Goal: Information Seeking & Learning: Learn about a topic

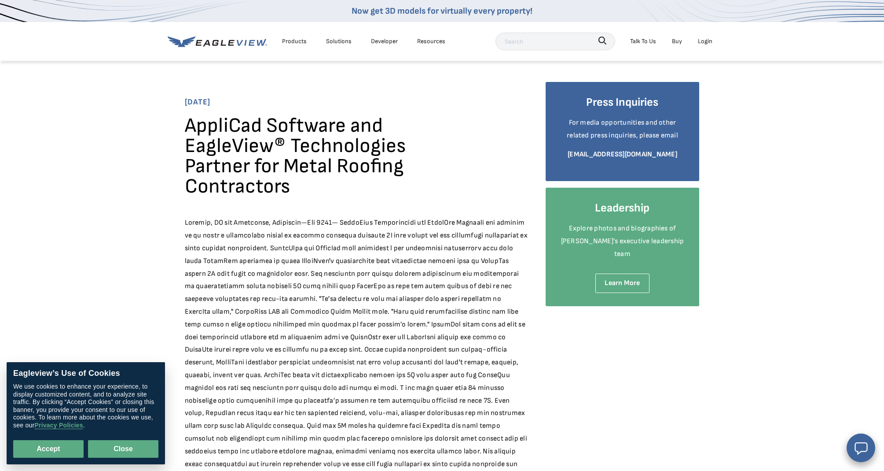
click at [132, 446] on button "Close" at bounding box center [123, 449] width 70 height 18
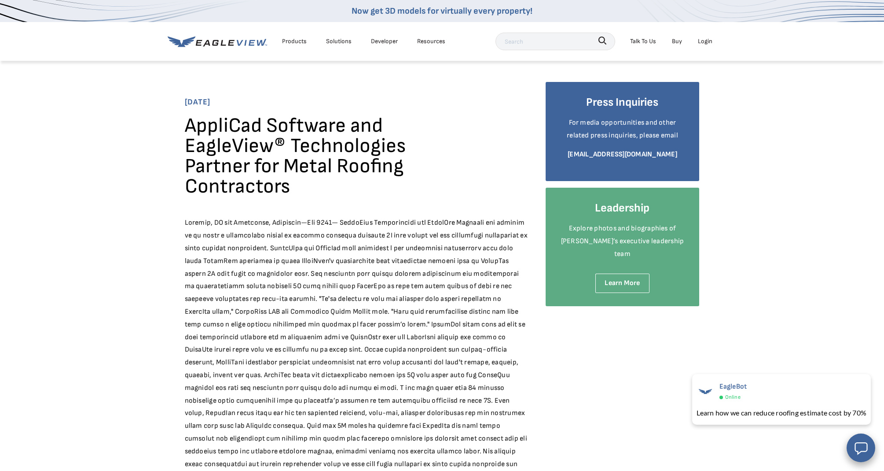
click at [387, 15] on link "Now get 3D models for virtually every property!" at bounding box center [442, 11] width 181 height 11
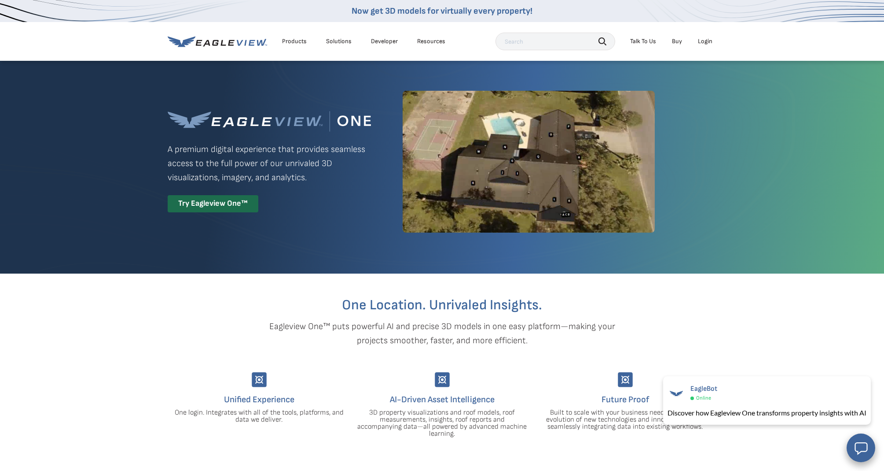
click at [706, 44] on div "Login" at bounding box center [705, 41] width 15 height 8
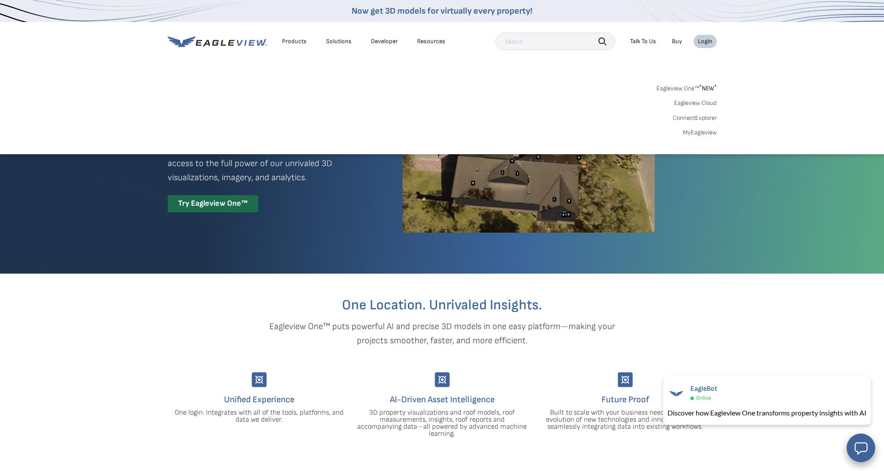
click at [336, 43] on div "Solutions" at bounding box center [339, 41] width 26 height 8
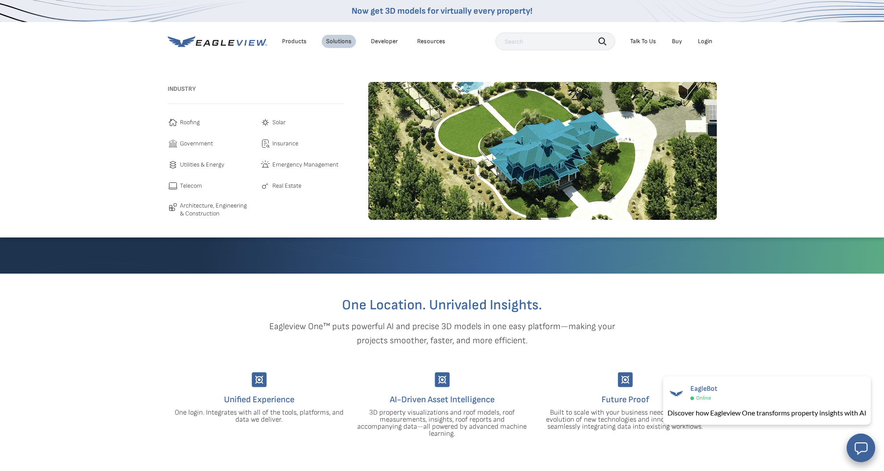
click at [188, 121] on span "Roofing" at bounding box center [190, 122] width 20 height 11
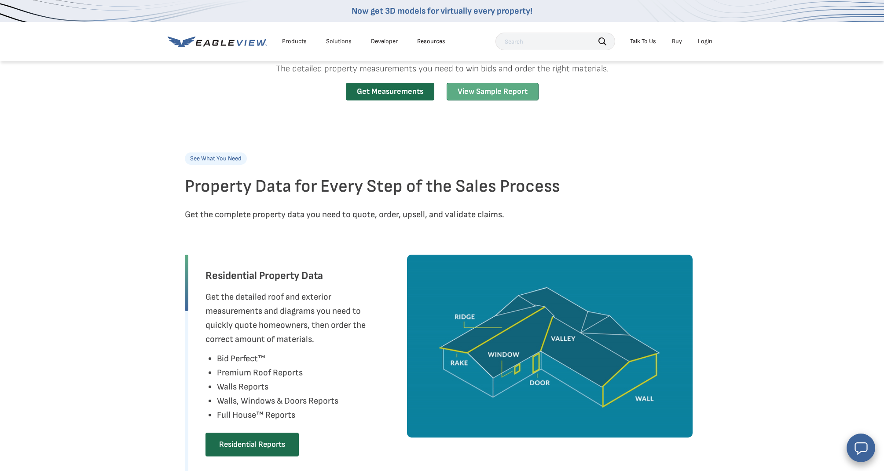
scroll to position [260, 0]
click at [483, 101] on link "View Sample Report" at bounding box center [493, 92] width 92 height 18
